Goal: Information Seeking & Learning: Check status

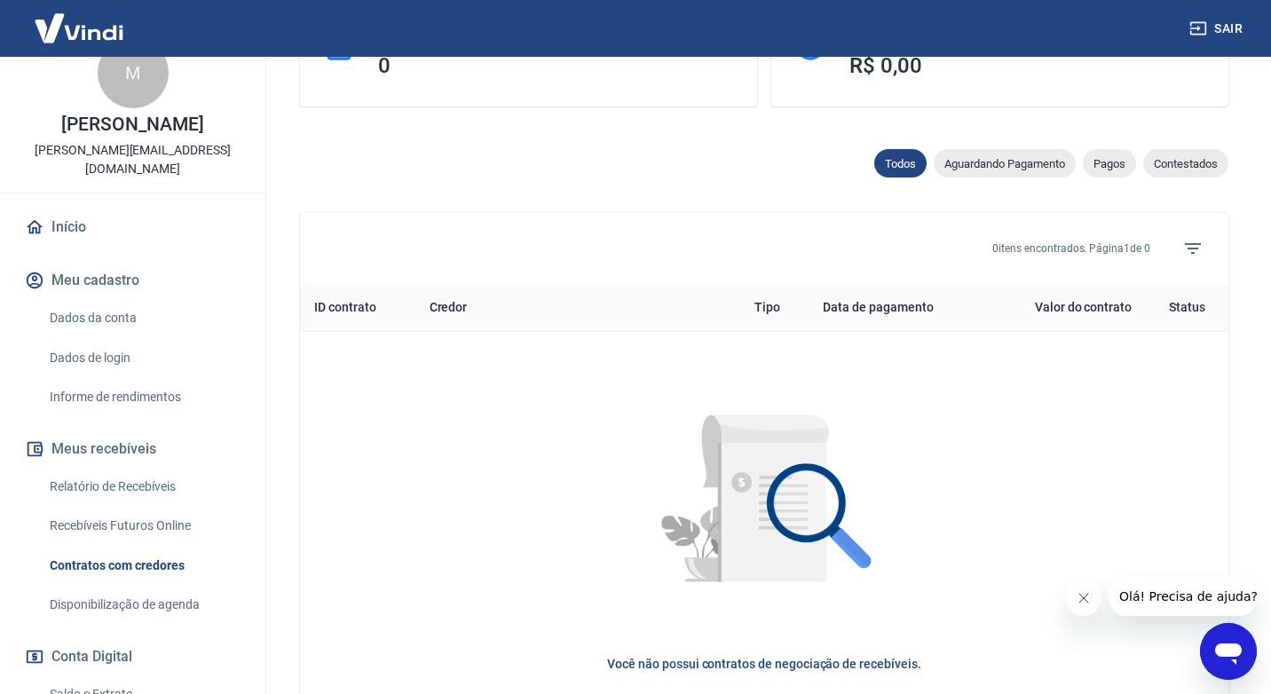
scroll to position [47, 0]
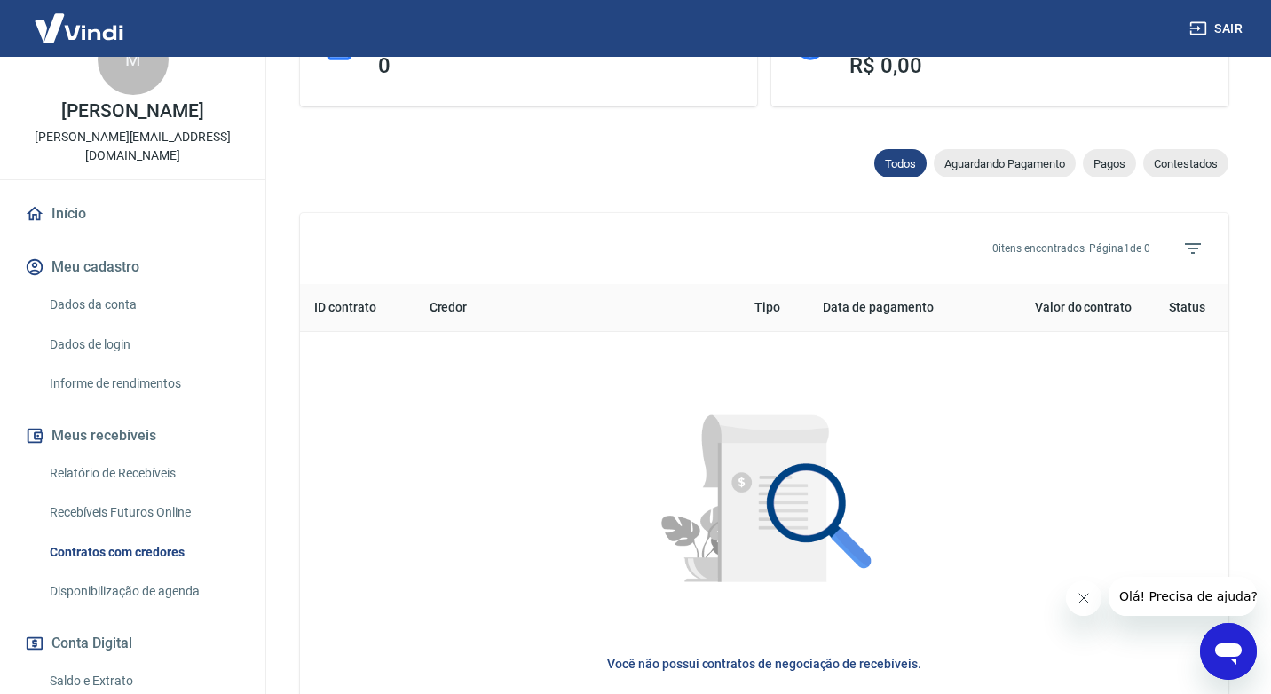
click at [119, 455] on link "Relatório de Recebíveis" at bounding box center [144, 473] width 202 height 36
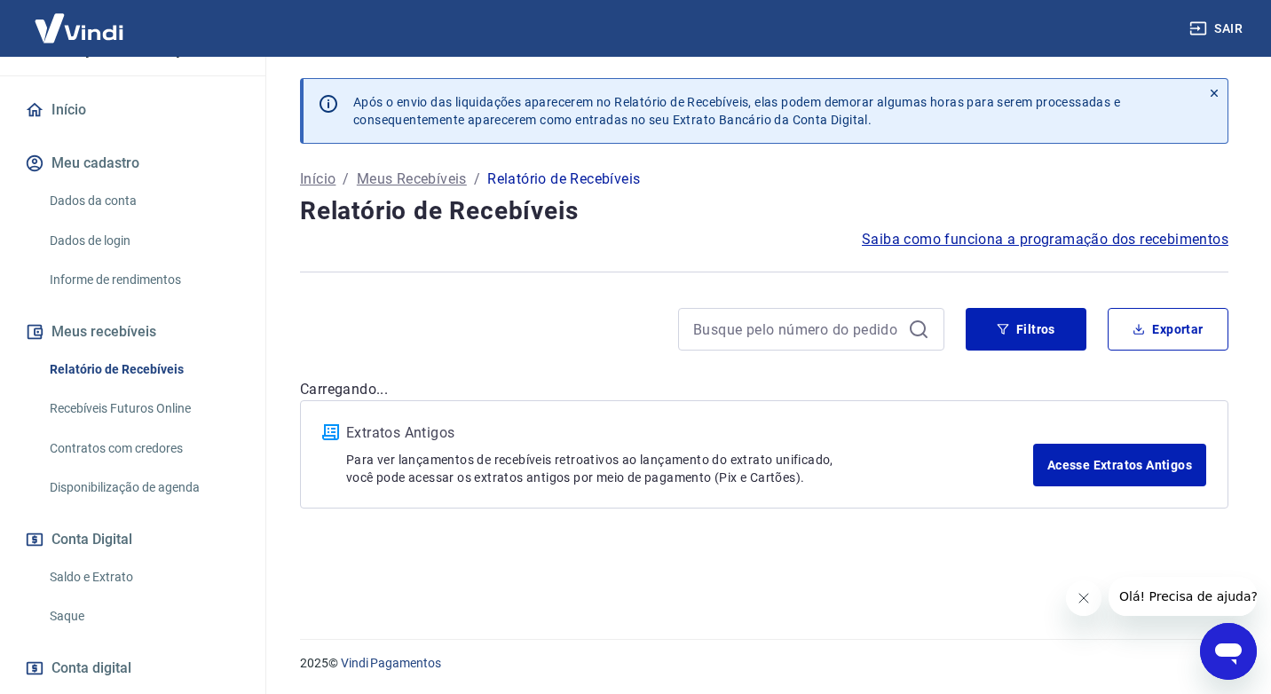
scroll to position [154, 0]
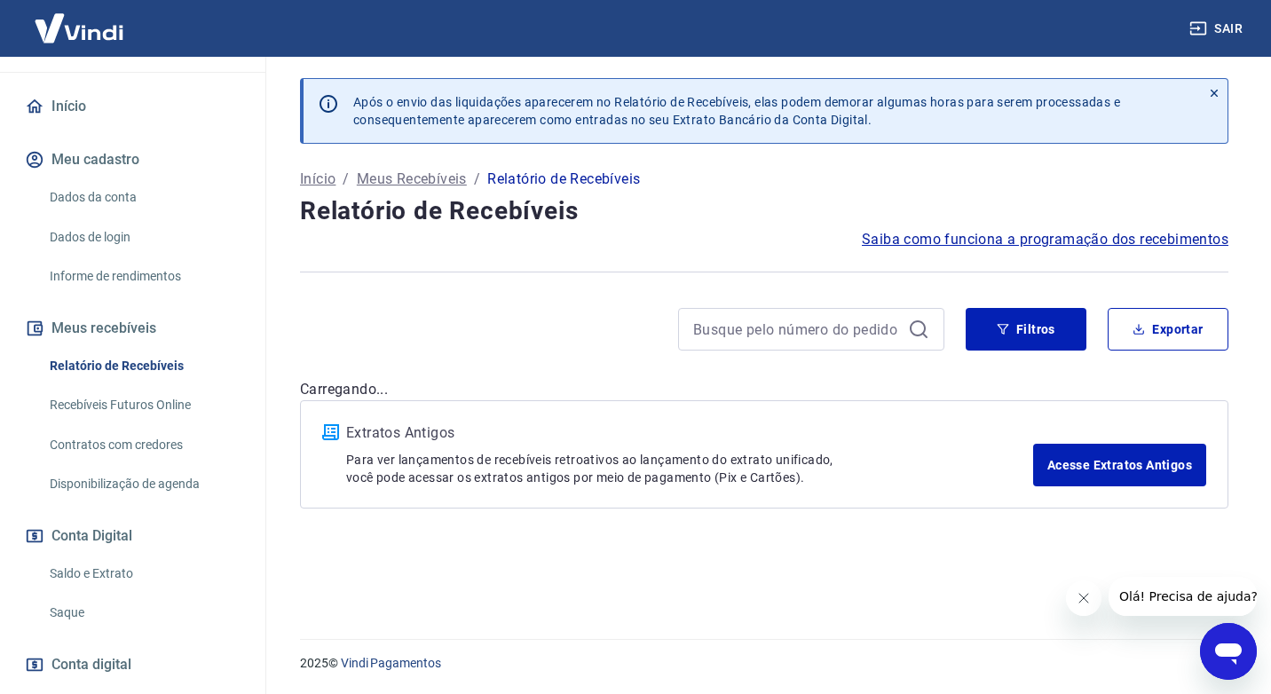
click at [106, 556] on link "Saldo e Extrato" at bounding box center [144, 574] width 202 height 36
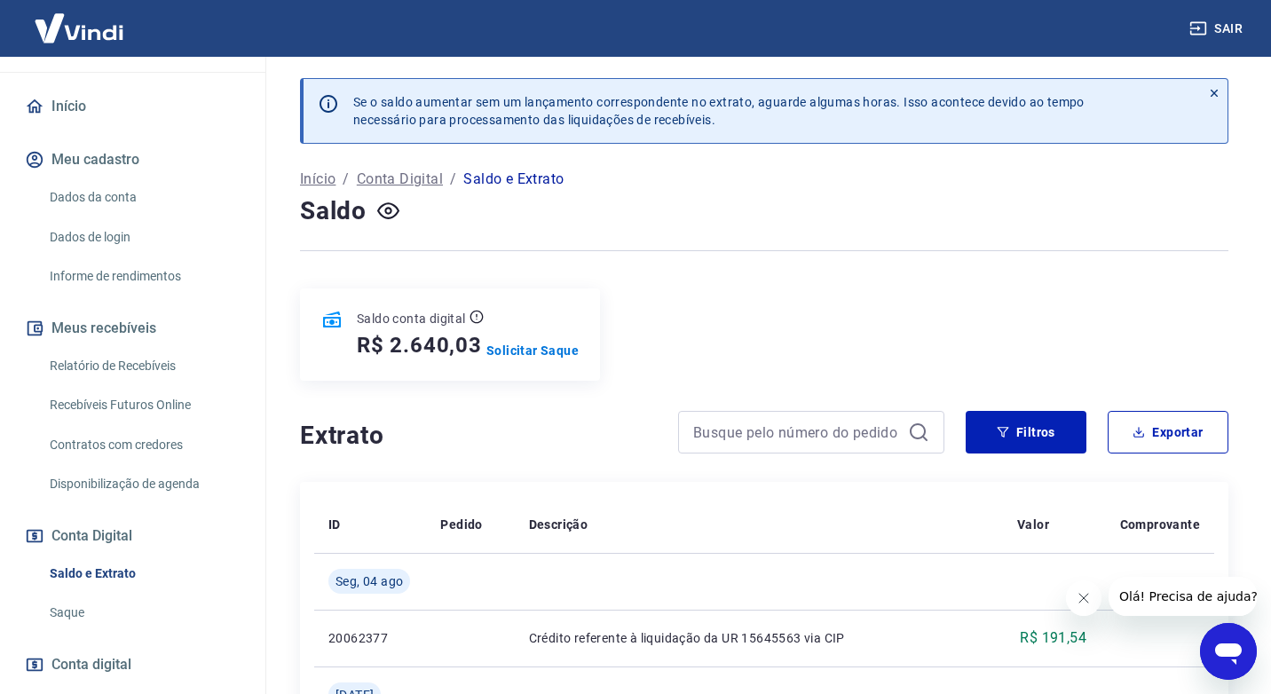
click at [652, 257] on div at bounding box center [764, 251] width 929 height 44
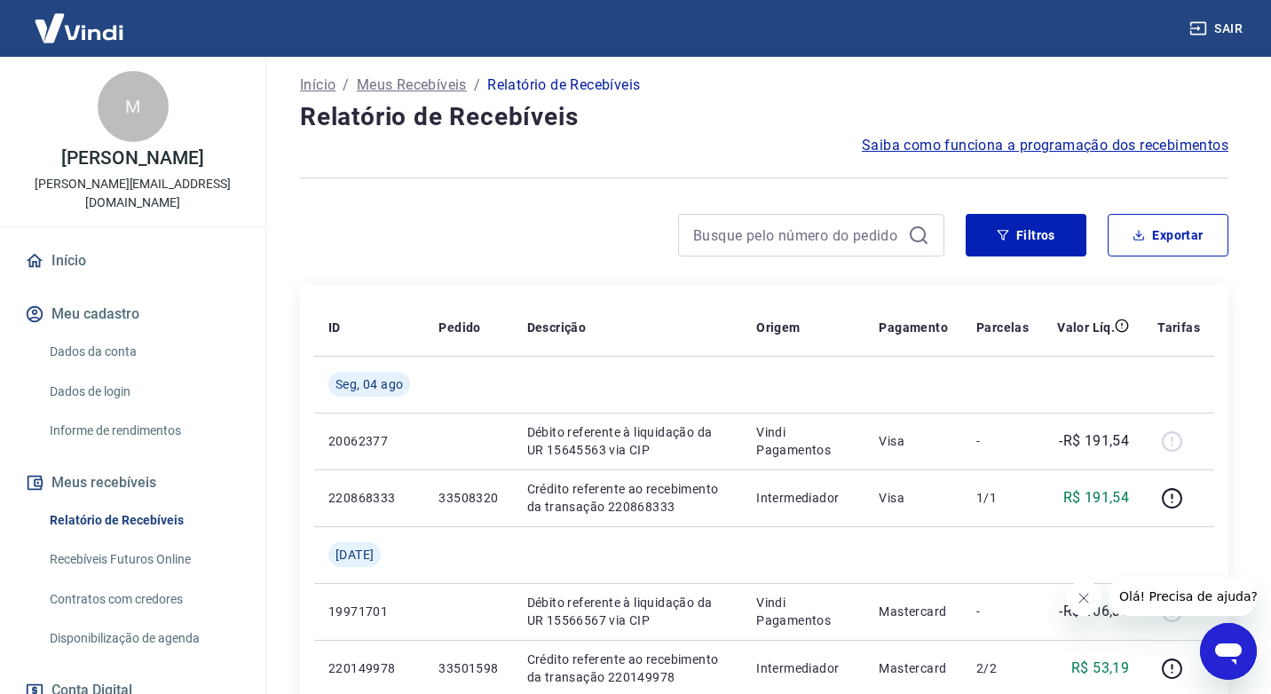
scroll to position [131, 0]
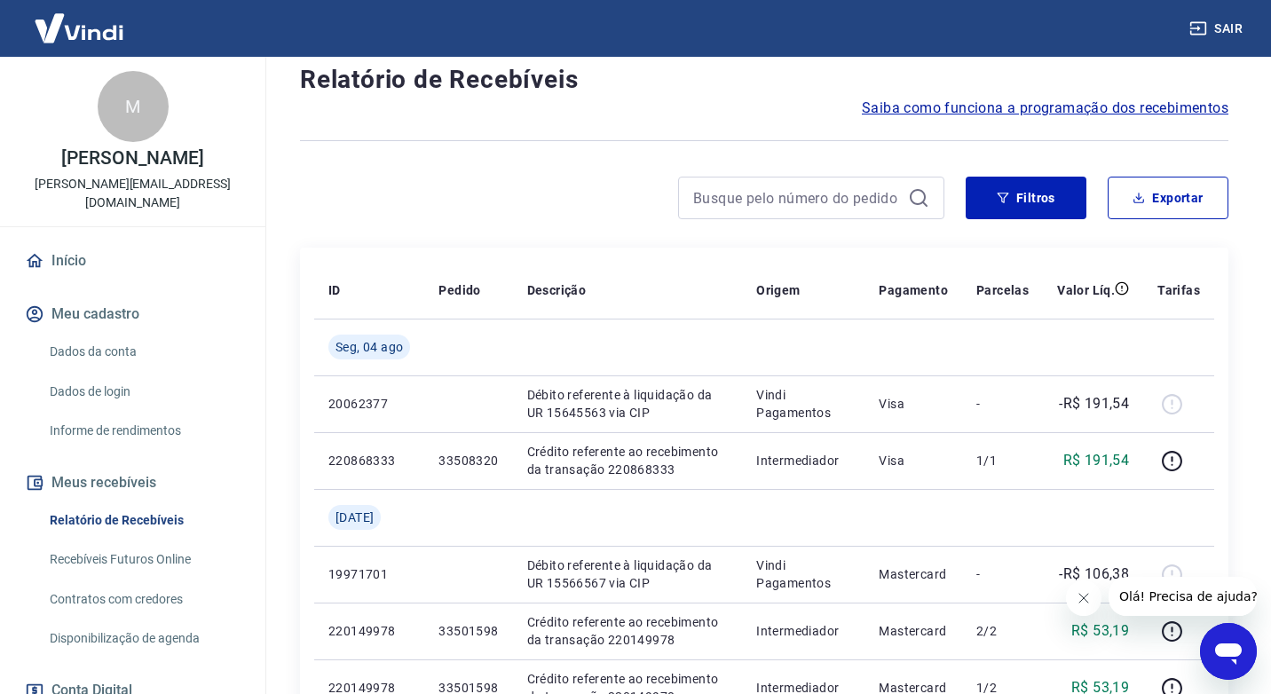
click at [162, 503] on link "Relatório de Recebíveis" at bounding box center [144, 521] width 202 height 36
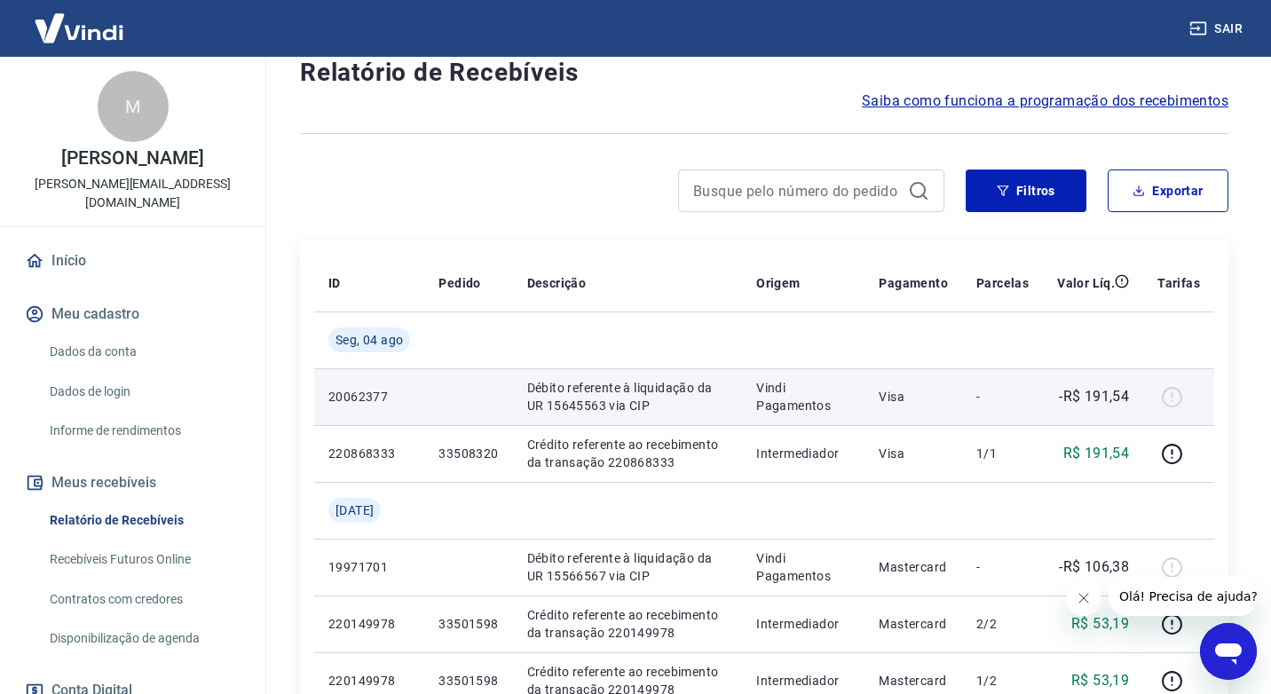
scroll to position [143, 0]
